Goal: Task Accomplishment & Management: Manage account settings

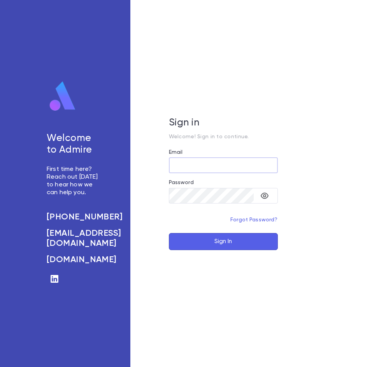
type input "**********"
click at [218, 244] on button "Sign In" at bounding box center [223, 241] width 109 height 17
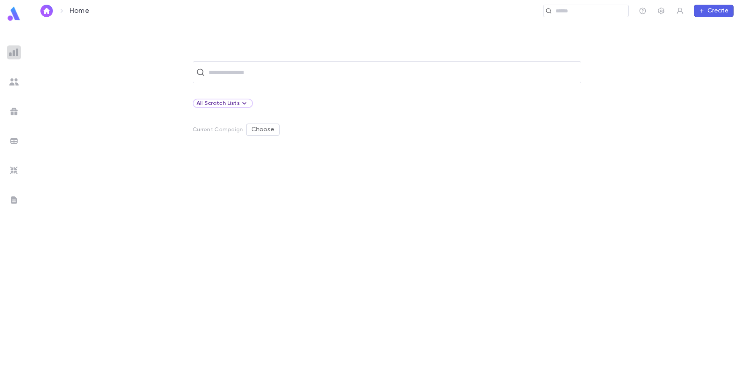
click at [12, 54] on img at bounding box center [13, 52] width 9 height 9
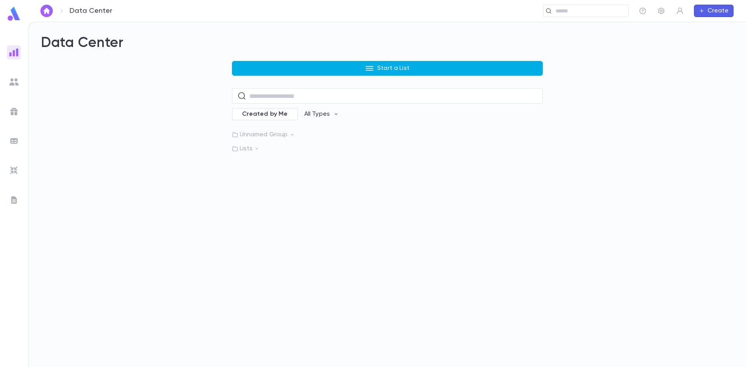
click at [284, 63] on button "Start a List" at bounding box center [387, 68] width 311 height 15
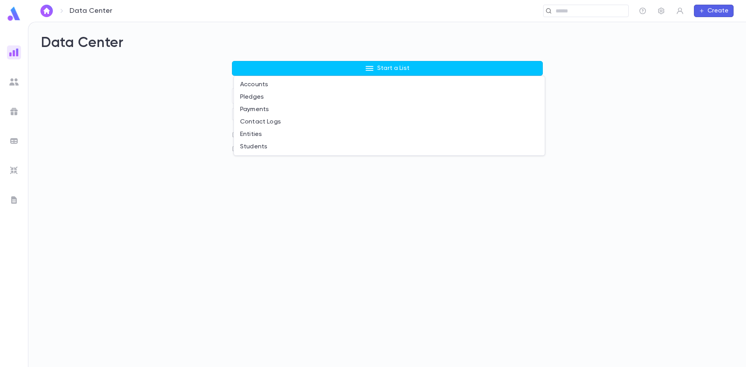
click at [87, 79] on div at bounding box center [373, 183] width 746 height 367
click at [13, 49] on img at bounding box center [13, 52] width 9 height 9
click at [9, 82] on div at bounding box center [14, 82] width 14 height 14
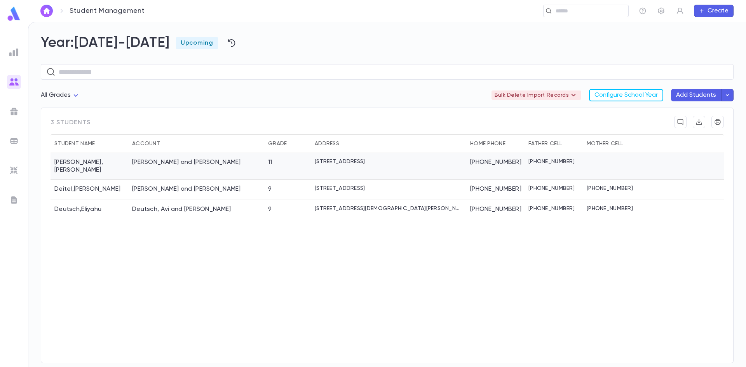
click at [177, 159] on div "[PERSON_NAME] and [PERSON_NAME]" at bounding box center [186, 163] width 109 height 8
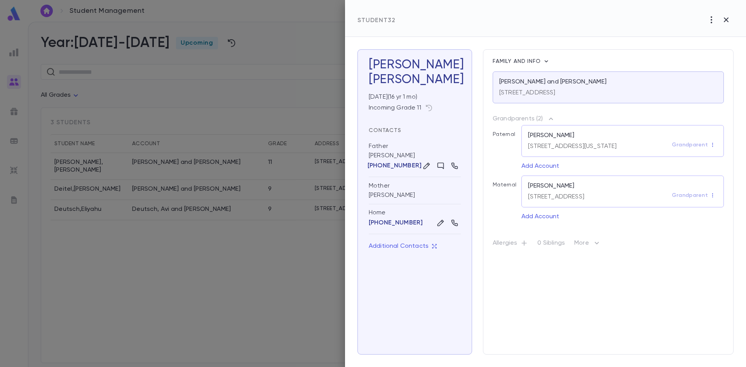
click at [252, 186] on div at bounding box center [373, 183] width 746 height 367
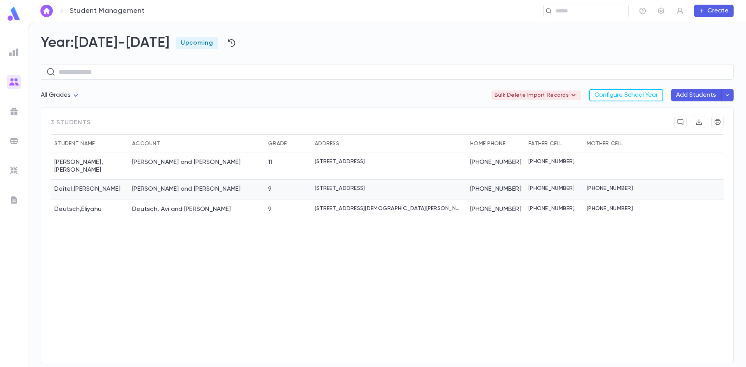
click at [227, 180] on div "[PERSON_NAME] and [PERSON_NAME]" at bounding box center [196, 190] width 136 height 20
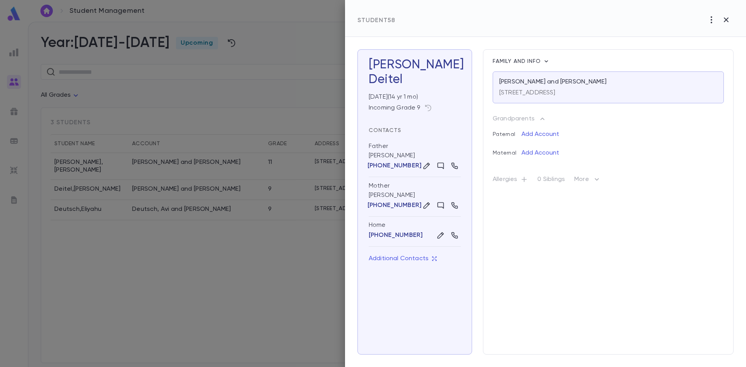
click at [255, 246] on div at bounding box center [373, 183] width 746 height 367
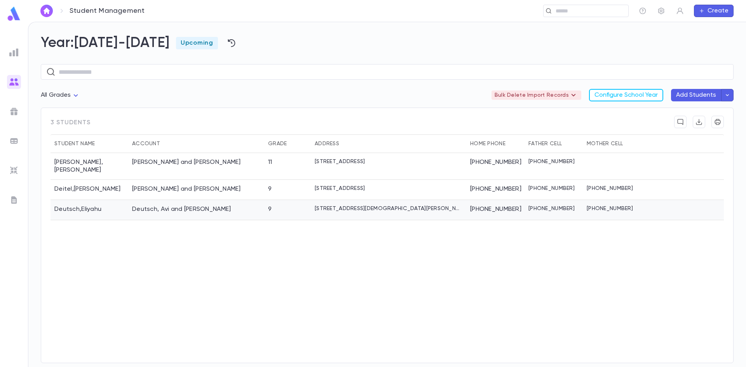
click at [279, 200] on div "9" at bounding box center [287, 210] width 47 height 20
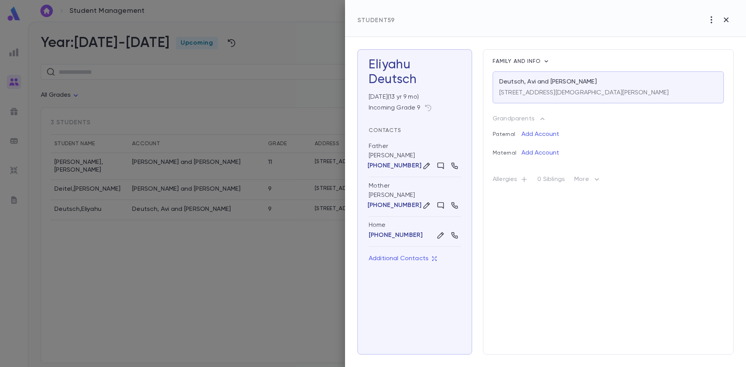
click at [250, 314] on div at bounding box center [373, 183] width 746 height 367
